Goal: Information Seeking & Learning: Learn about a topic

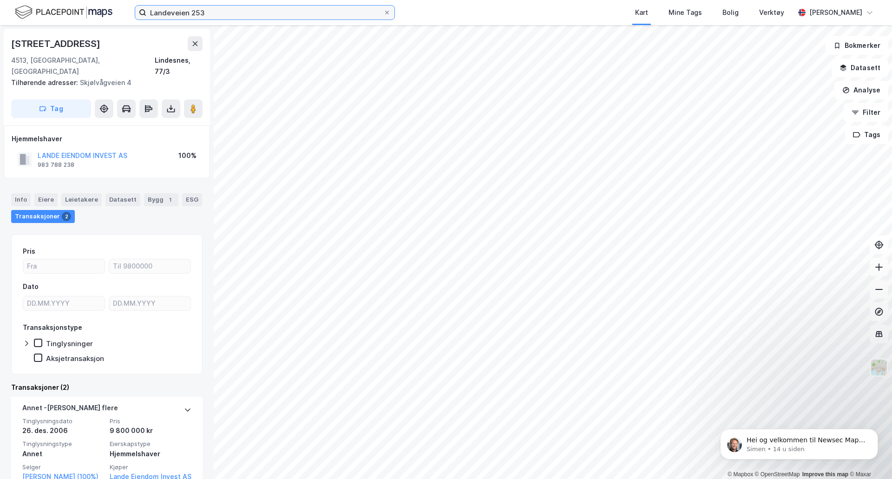
click at [200, 12] on input "Landeveien 253" at bounding box center [264, 13] width 237 height 14
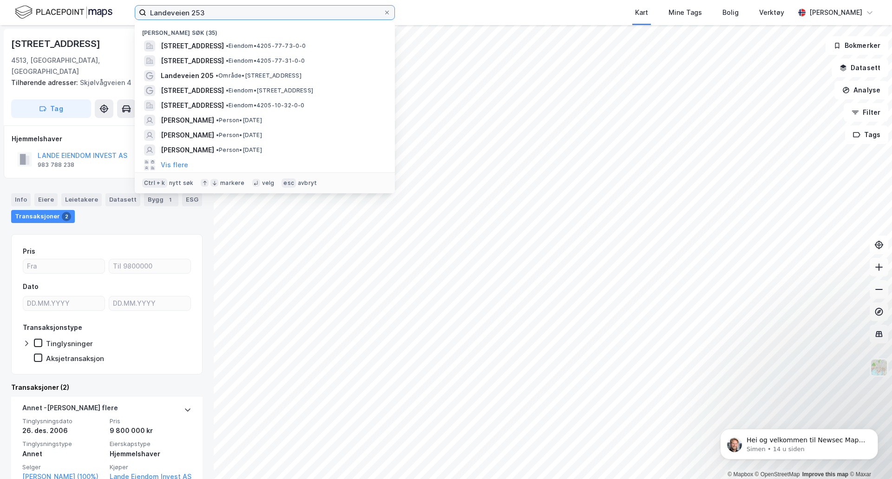
drag, startPoint x: 214, startPoint y: 12, endPoint x: 32, endPoint y: 12, distance: 182.0
click at [32, 12] on div "Landeveien 253 Nylige søk (35) [STREET_ADDRESS] • Eiendom • 4205-77-73-0-0 [STR…" at bounding box center [446, 12] width 892 height 25
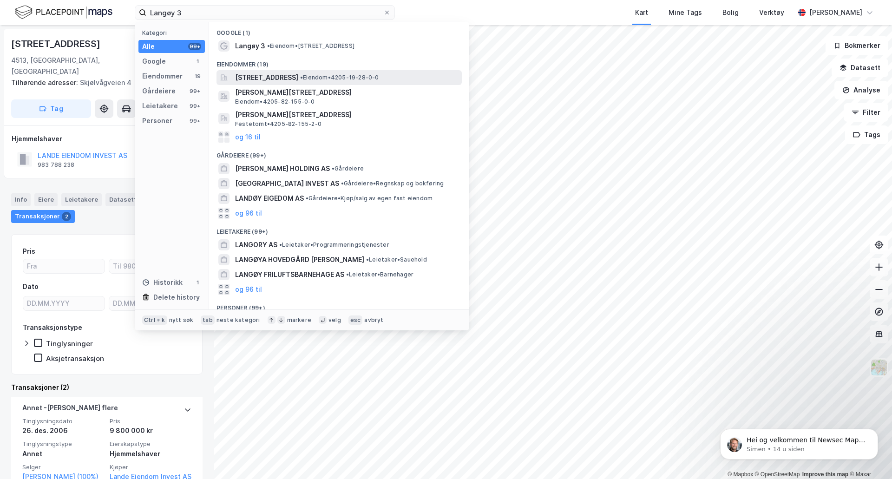
click at [270, 78] on span "[STREET_ADDRESS]" at bounding box center [266, 77] width 63 height 11
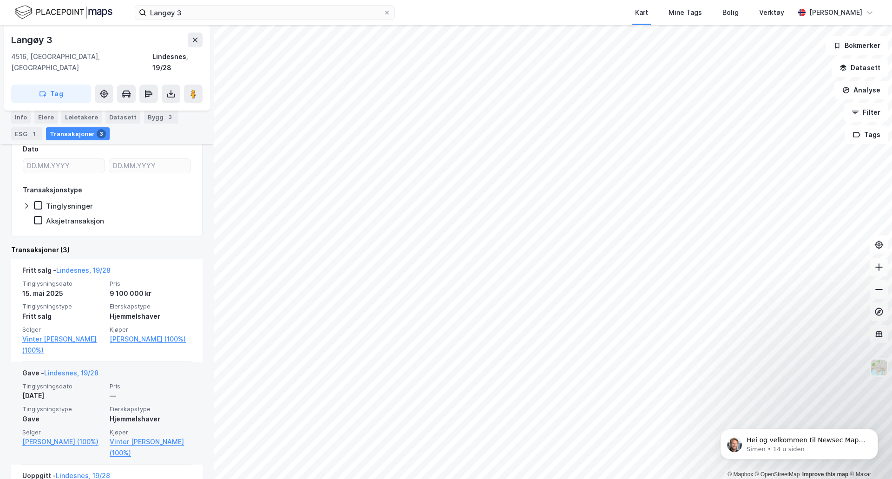
scroll to position [60, 0]
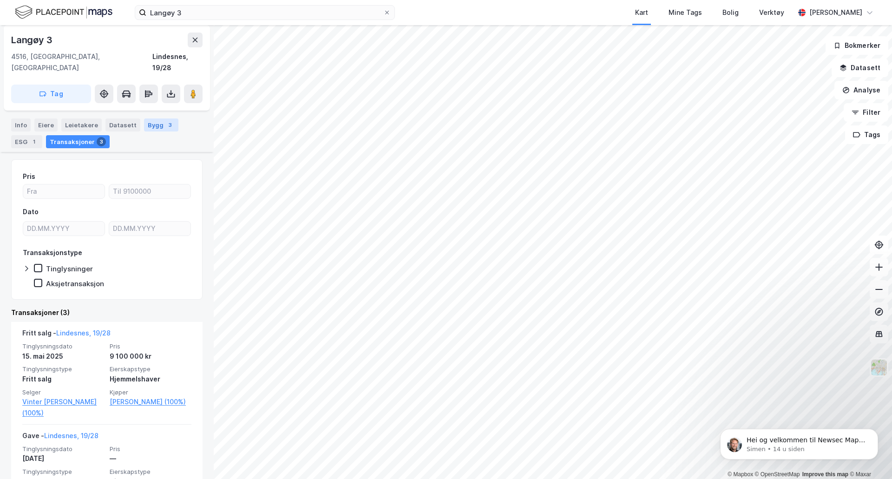
click at [156, 118] on div "Bygg 3" at bounding box center [161, 124] width 34 height 13
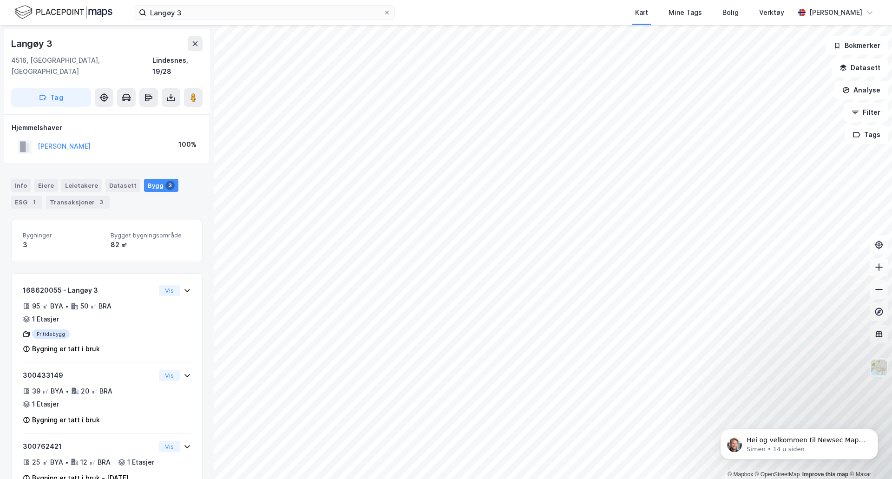
click at [229, 24] on div "Langøy 3 Kart Mine Tags Bolig Verktøy [PERSON_NAME]" at bounding box center [446, 12] width 892 height 25
drag, startPoint x: 215, startPoint y: 15, endPoint x: 18, endPoint y: 17, distance: 197.8
click at [18, 17] on div "Langøy 3 Kart Mine Tags Bolig Verktøy [PERSON_NAME]" at bounding box center [446, 12] width 892 height 25
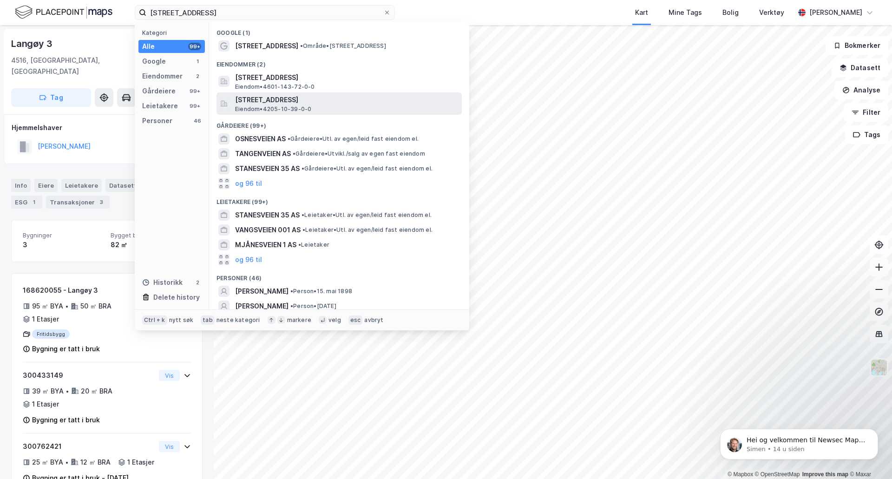
click at [261, 100] on span "[STREET_ADDRESS]" at bounding box center [346, 99] width 223 height 11
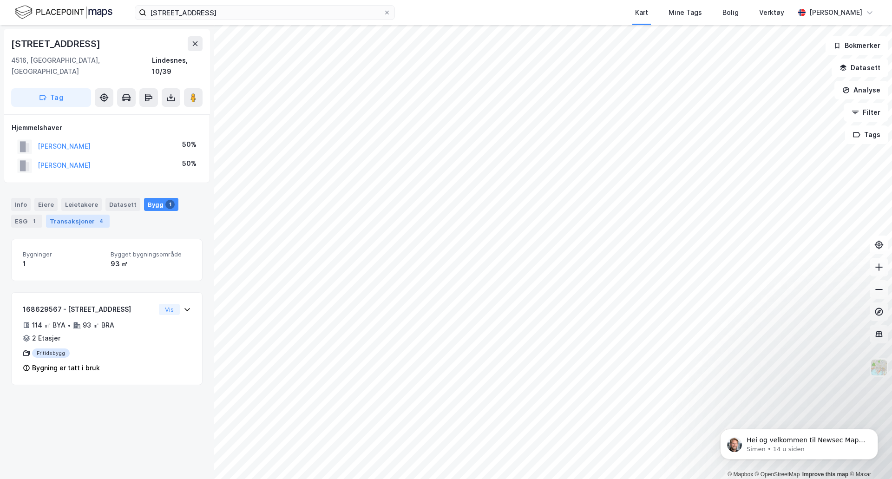
click at [62, 215] on div "Transaksjoner 4" at bounding box center [78, 221] width 64 height 13
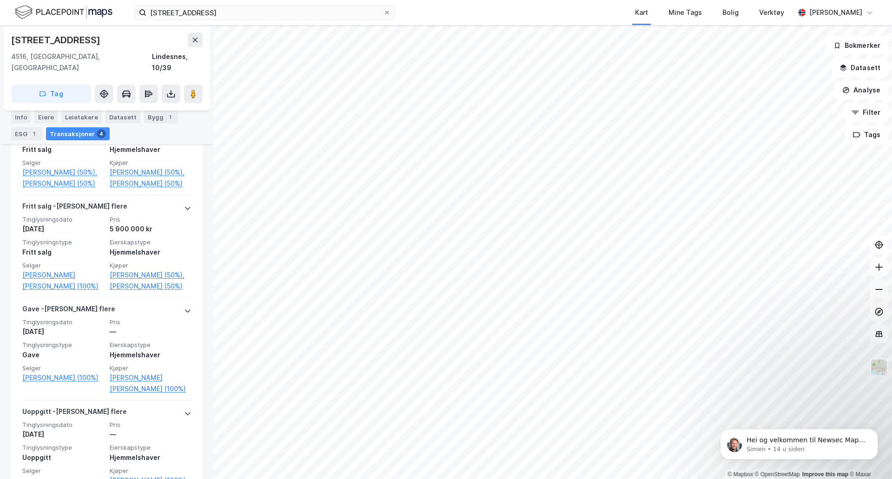
scroll to position [87, 0]
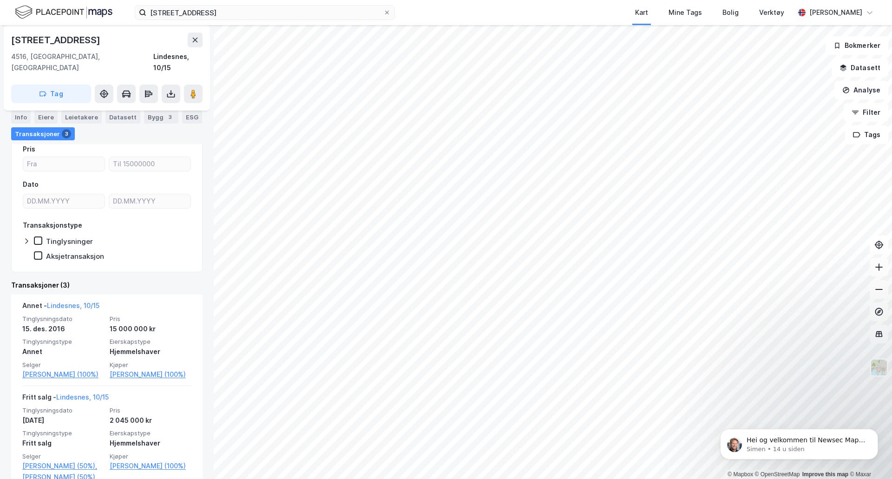
scroll to position [93, 0]
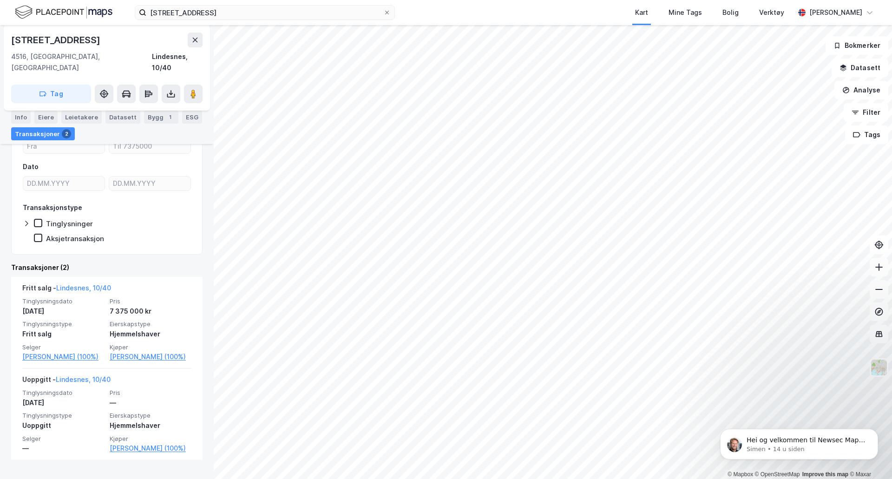
scroll to position [108, 0]
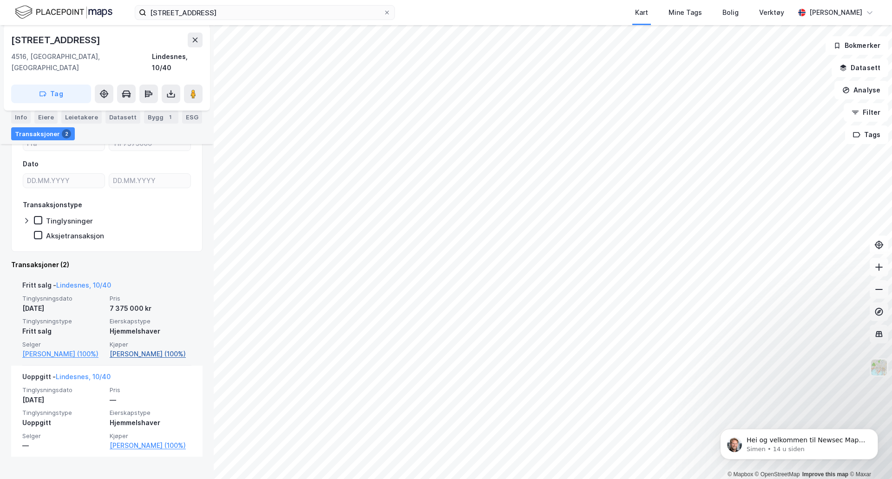
click at [132, 348] on link "[PERSON_NAME] (100%)" at bounding box center [151, 353] width 82 height 11
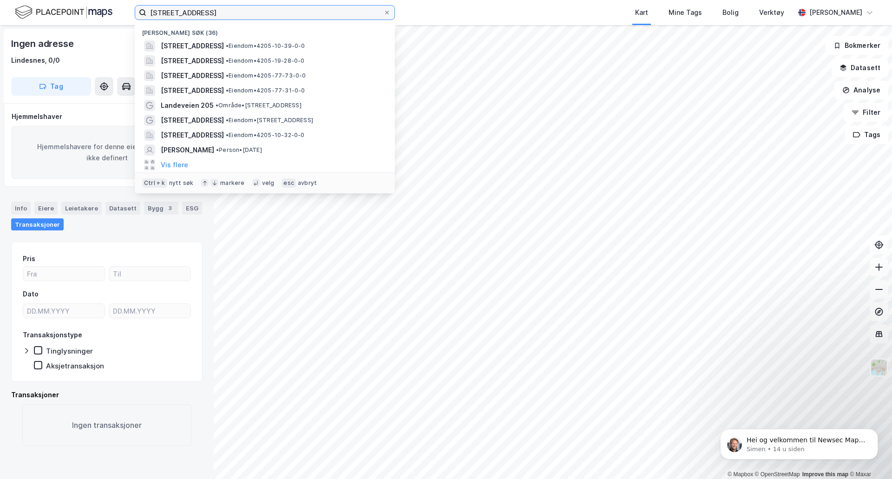
click at [294, 16] on input "[STREET_ADDRESS]" at bounding box center [264, 13] width 237 height 14
drag, startPoint x: 221, startPoint y: 13, endPoint x: 0, endPoint y: -26, distance: 224.9
click at [0, 0] on html "Tånesveien 42 Nylige søk (36) [STREET_ADDRESS] • Eiendom • 4205-10-39-0-0 Langø…" at bounding box center [446, 239] width 892 height 479
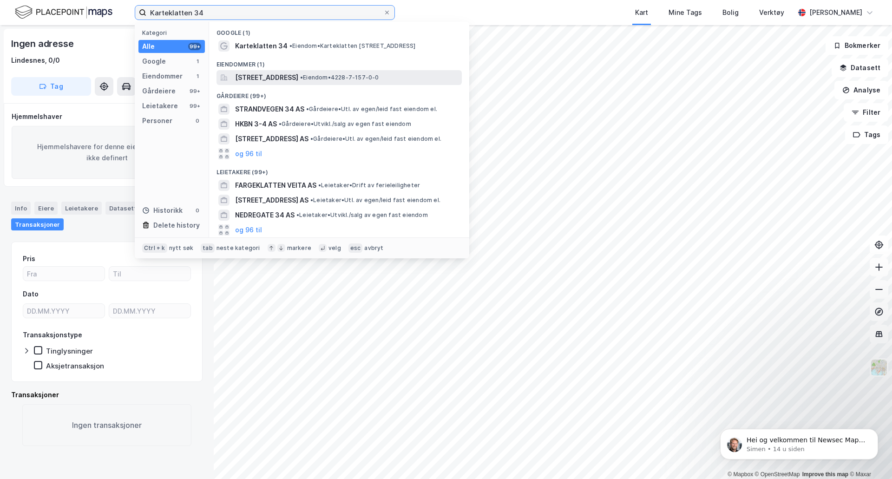
type input "Karteklatten 34"
click at [256, 76] on span "[STREET_ADDRESS]" at bounding box center [266, 77] width 63 height 11
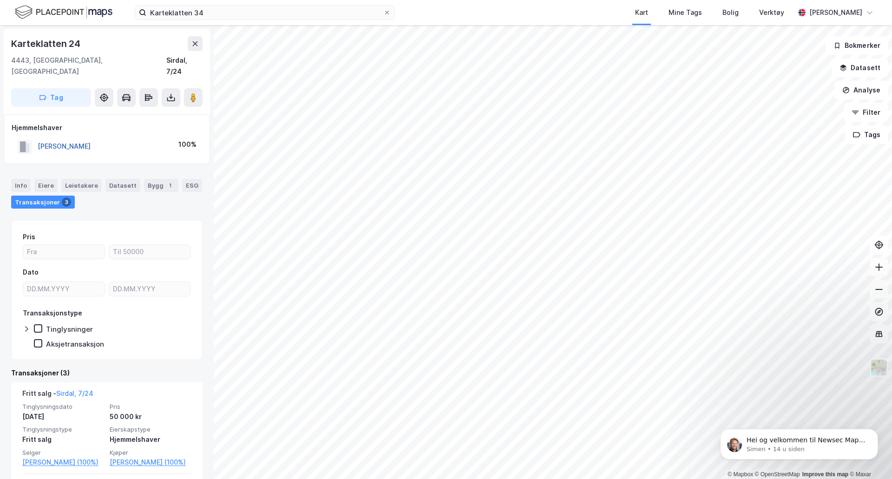
click at [0, 0] on button "[PERSON_NAME]" at bounding box center [0, 0] width 0 height 0
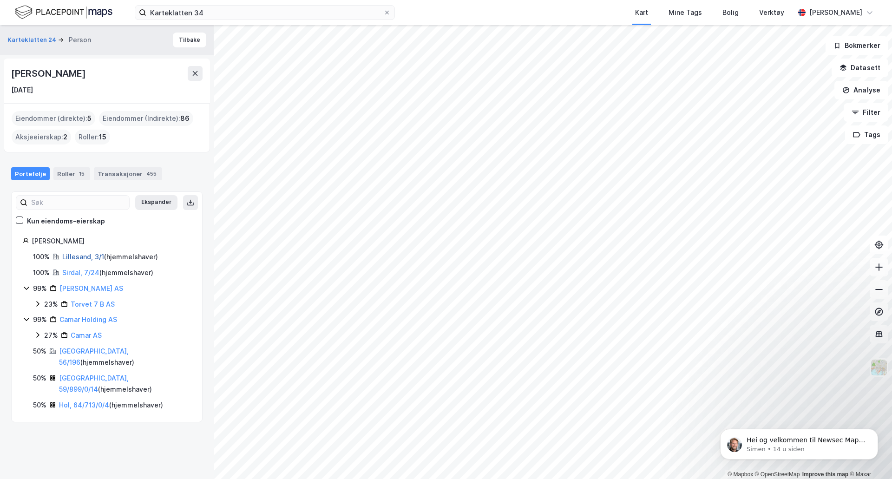
click at [80, 258] on link "Lillesand, 3/1" at bounding box center [83, 257] width 42 height 8
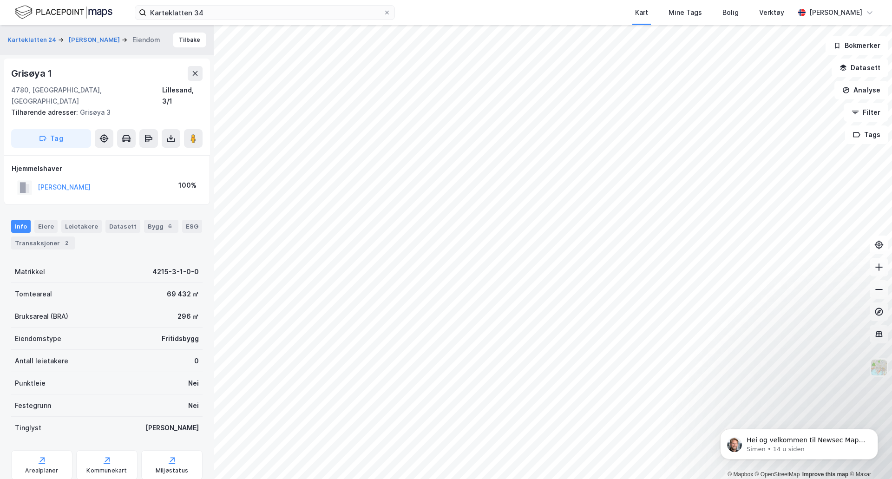
scroll to position [20, 0]
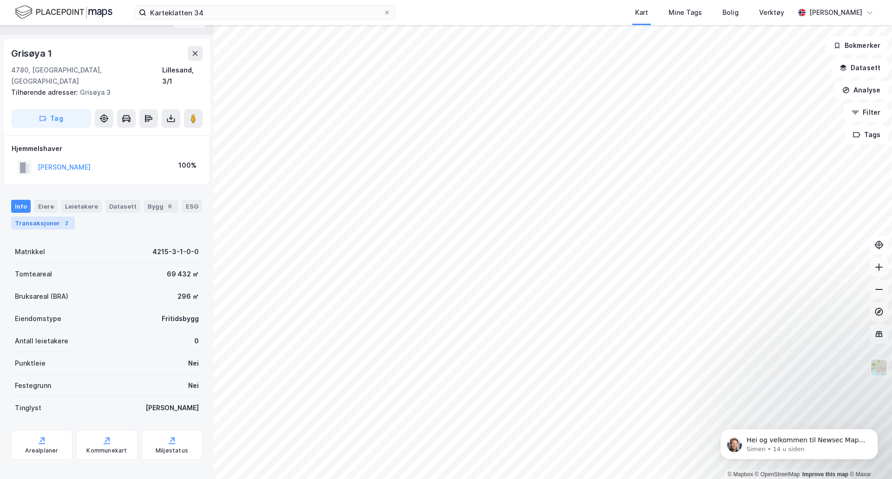
click at [41, 216] on div "Transaksjoner 2" at bounding box center [43, 222] width 64 height 13
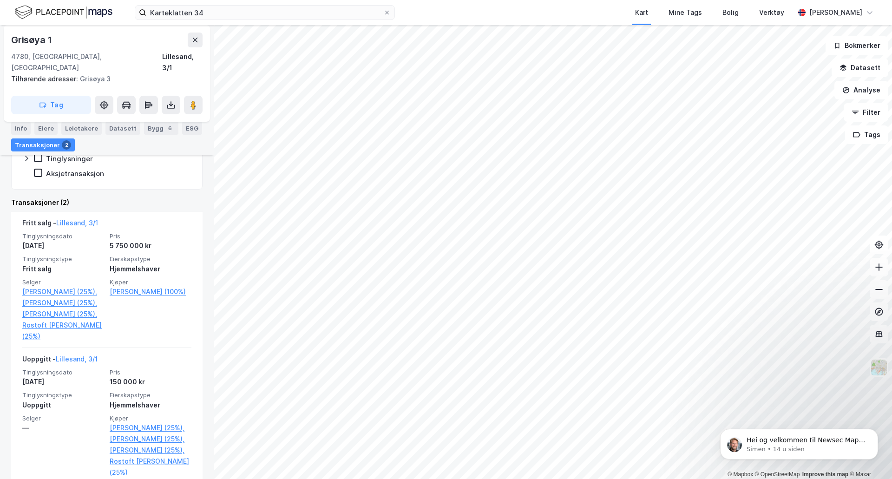
scroll to position [168, 0]
